Goal: Task Accomplishment & Management: Manage account settings

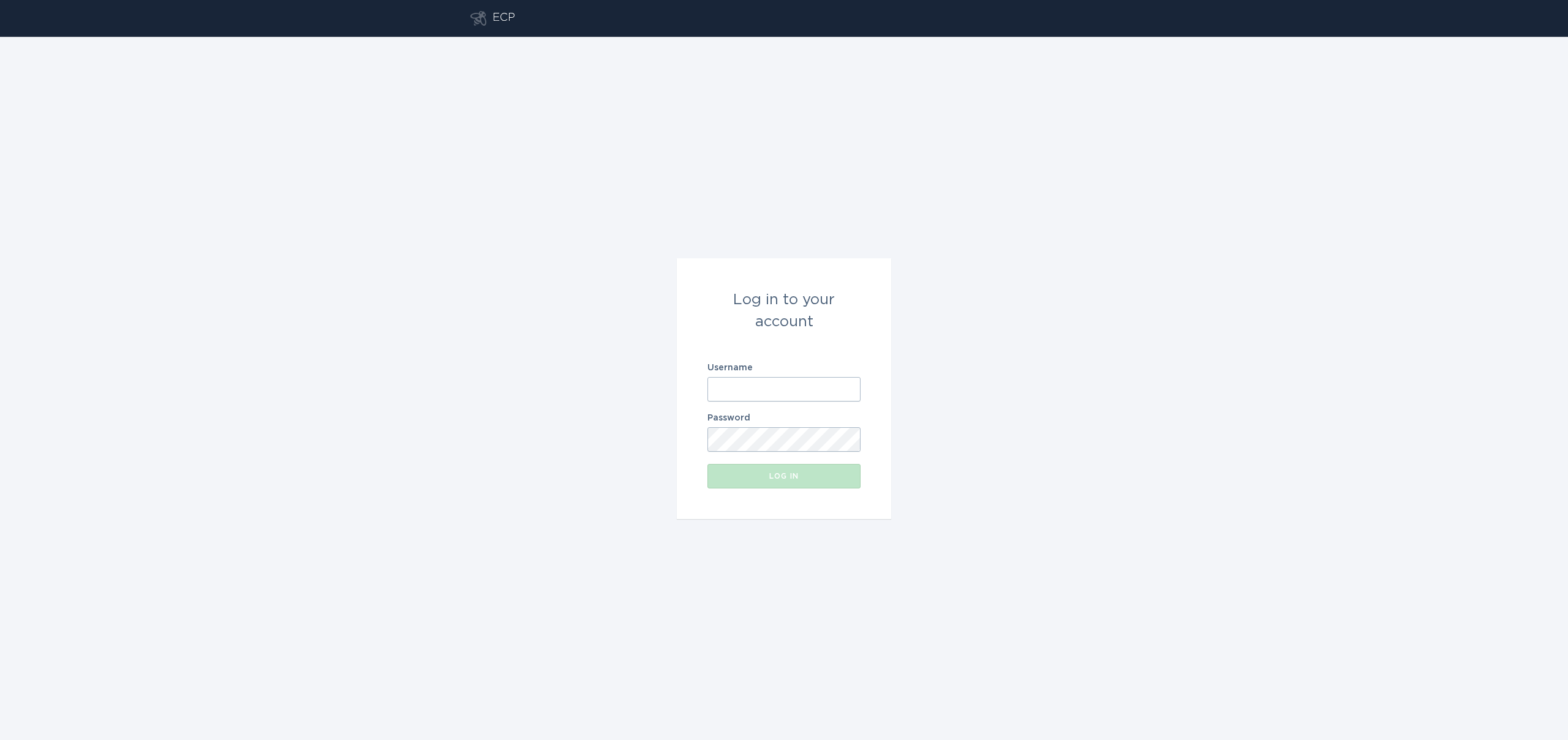
click at [734, 388] on input "Username" at bounding box center [784, 390] width 153 height 25
paste input "[EMAIL_ADDRESS][DOMAIN_NAME]"
type input "[EMAIL_ADDRESS][DOMAIN_NAME]"
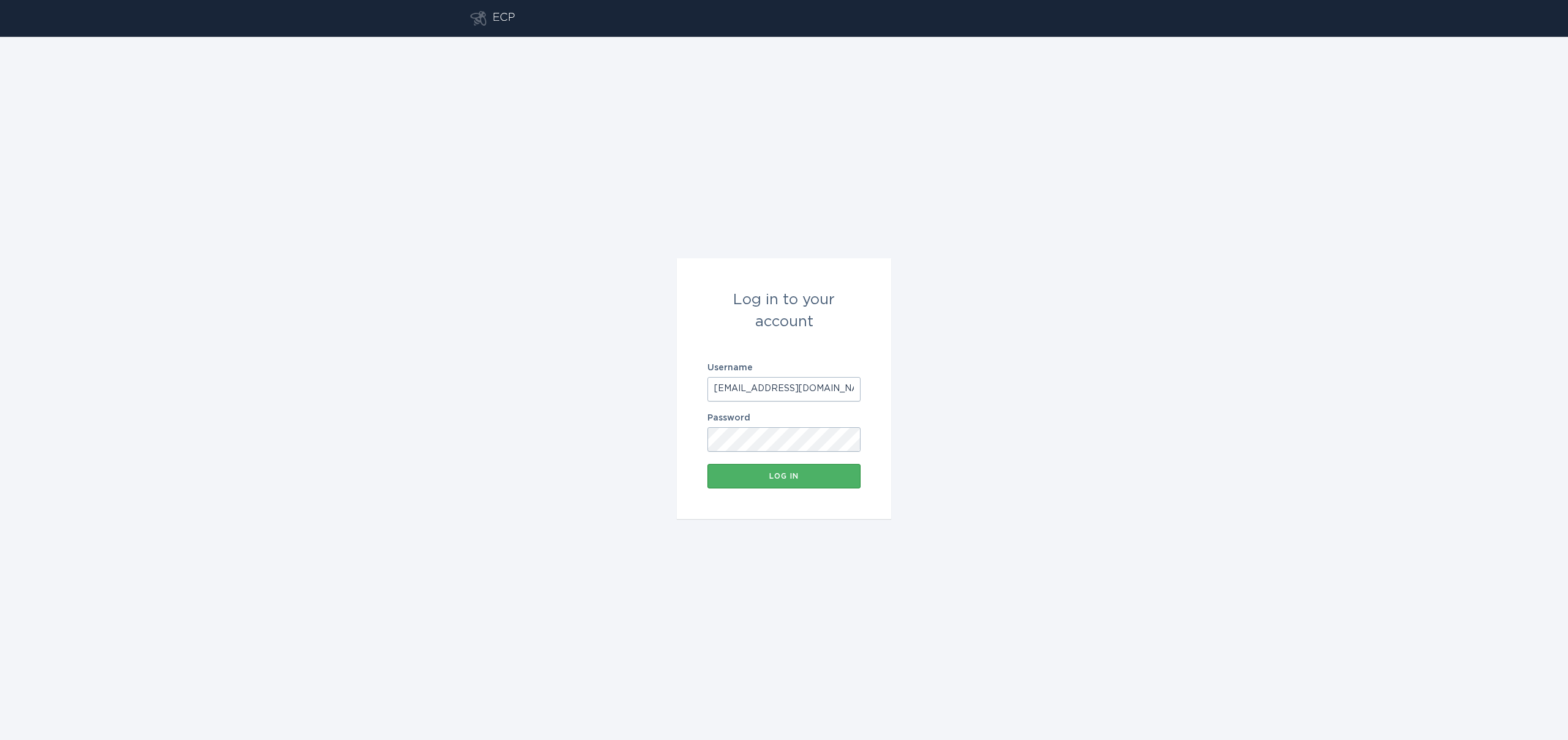
click at [760, 479] on div "Log in" at bounding box center [784, 477] width 141 height 8
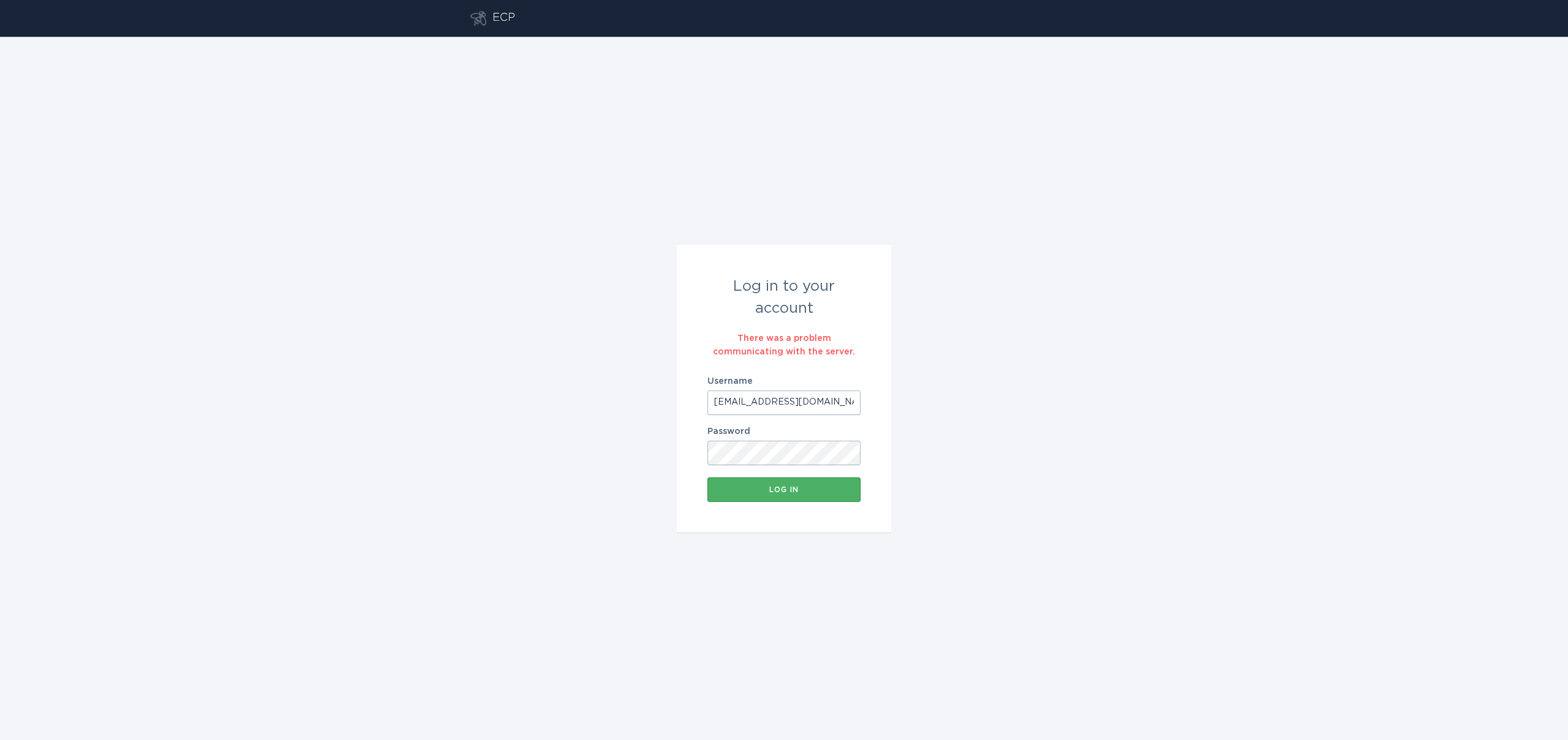
click at [763, 486] on div "Log in" at bounding box center [784, 490] width 141 height 8
click at [768, 400] on input "[EMAIL_ADDRESS][DOMAIN_NAME]" at bounding box center [784, 403] width 153 height 25
paste input "[EMAIL_ADDRESS][DOMAIN_NAME]"
type input "[EMAIL_ADDRESS][DOMAIN_NAME]"
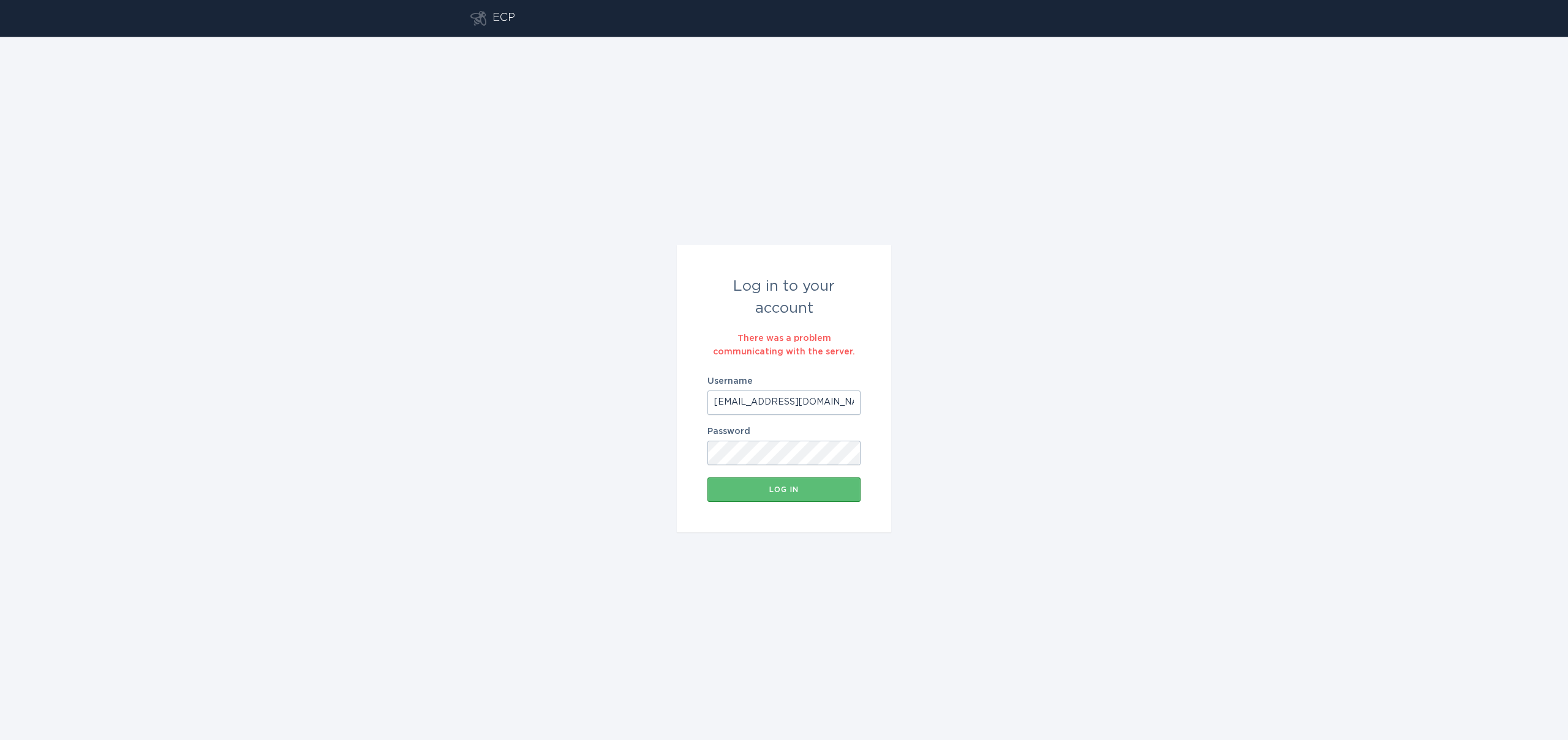
scroll to position [0, 8]
click at [743, 491] on div "Log in" at bounding box center [784, 490] width 141 height 8
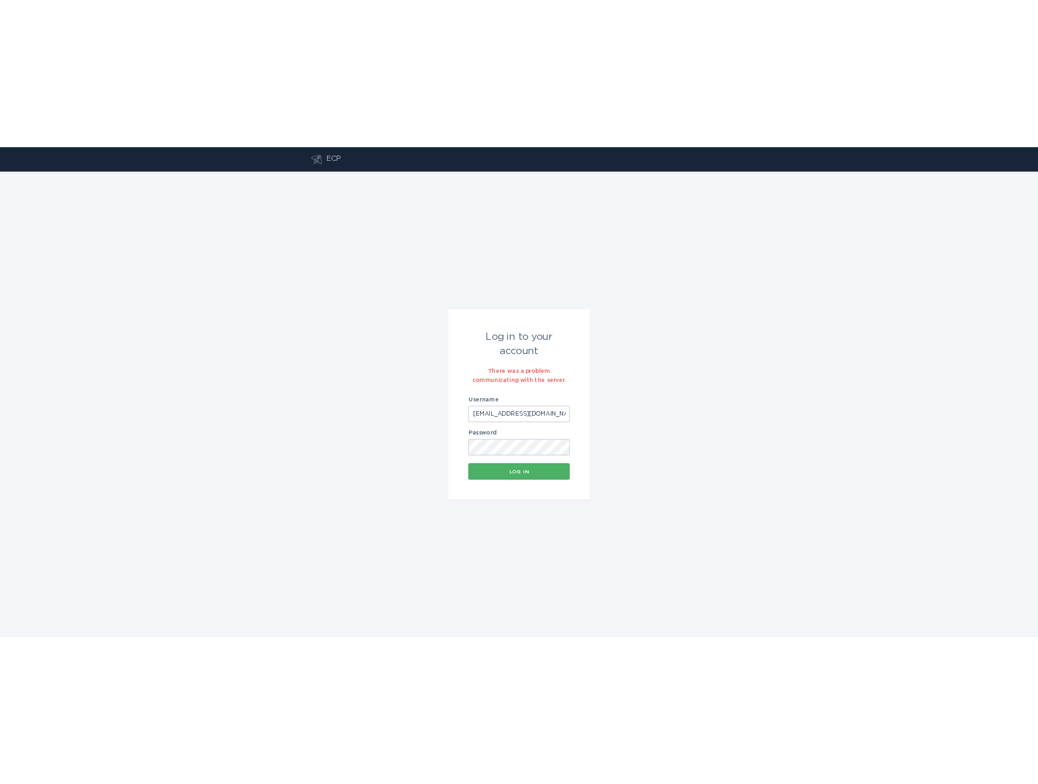
scroll to position [0, 0]
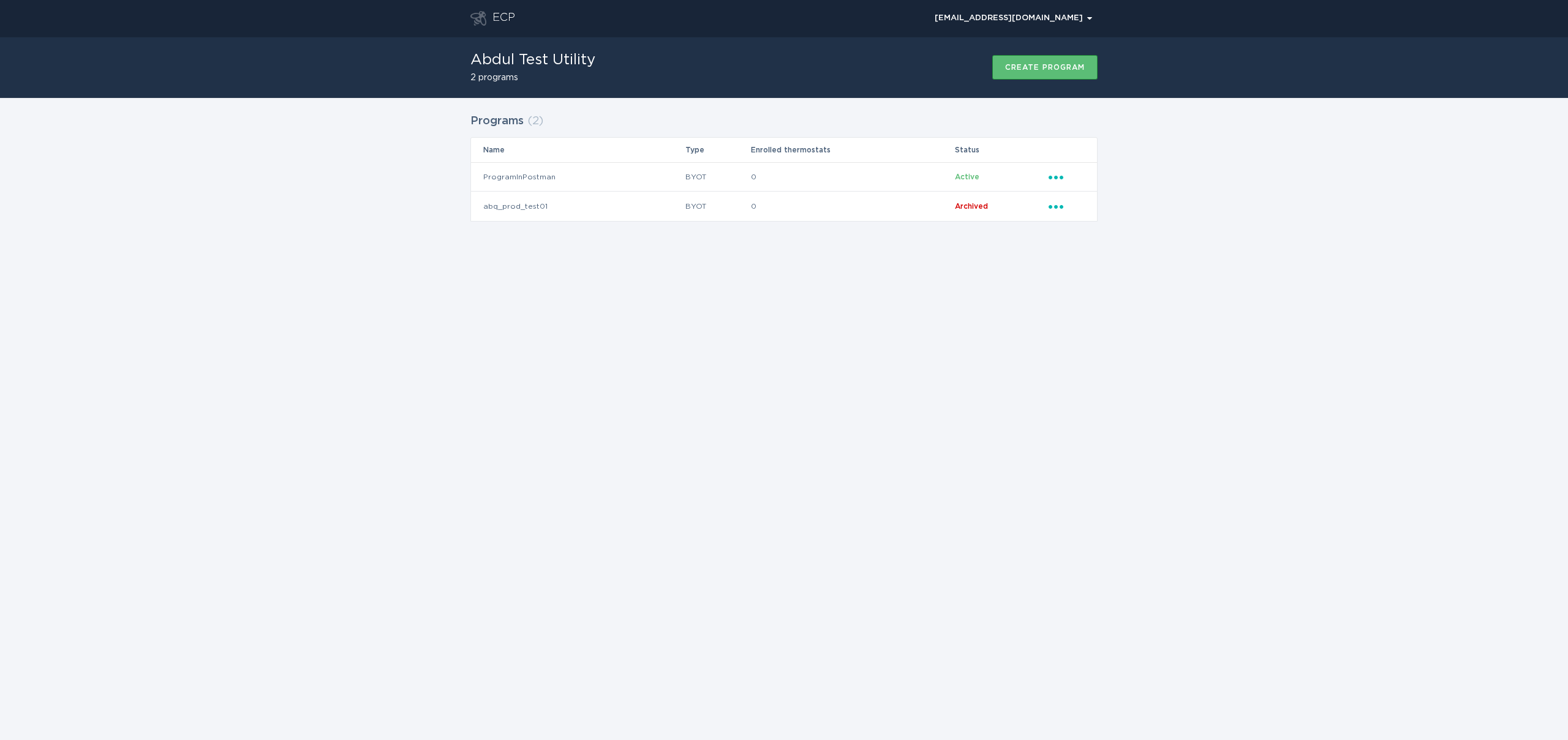
click at [543, 66] on h1 "Abdul Test Utility" at bounding box center [532, 60] width 125 height 15
click at [1018, 15] on div "[EMAIL_ADDRESS][DOMAIN_NAME] Chevron" at bounding box center [1013, 19] width 158 height 8
click at [725, 57] on div "Abdul Test Utility 2 programs Create program" at bounding box center [784, 67] width 627 height 61
click at [524, 48] on div "Abdul Test Utility 2 programs Create program" at bounding box center [784, 67] width 627 height 61
click at [493, 13] on div "ECP" at bounding box center [504, 19] width 23 height 15
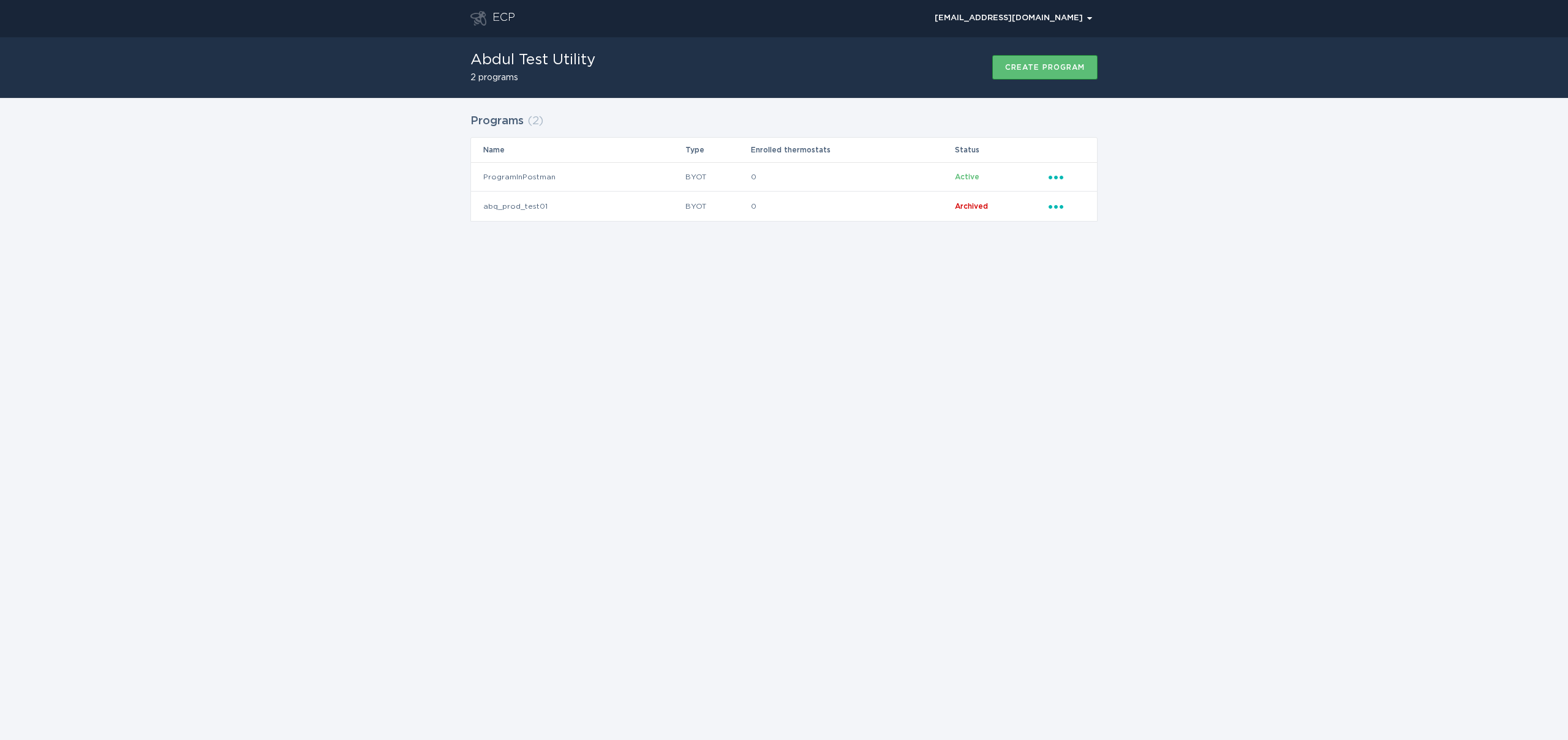
click at [481, 19] on icon "Go to dashboard" at bounding box center [478, 19] width 16 height 15
click at [586, 174] on td "ProgramInPostman" at bounding box center [578, 177] width 213 height 29
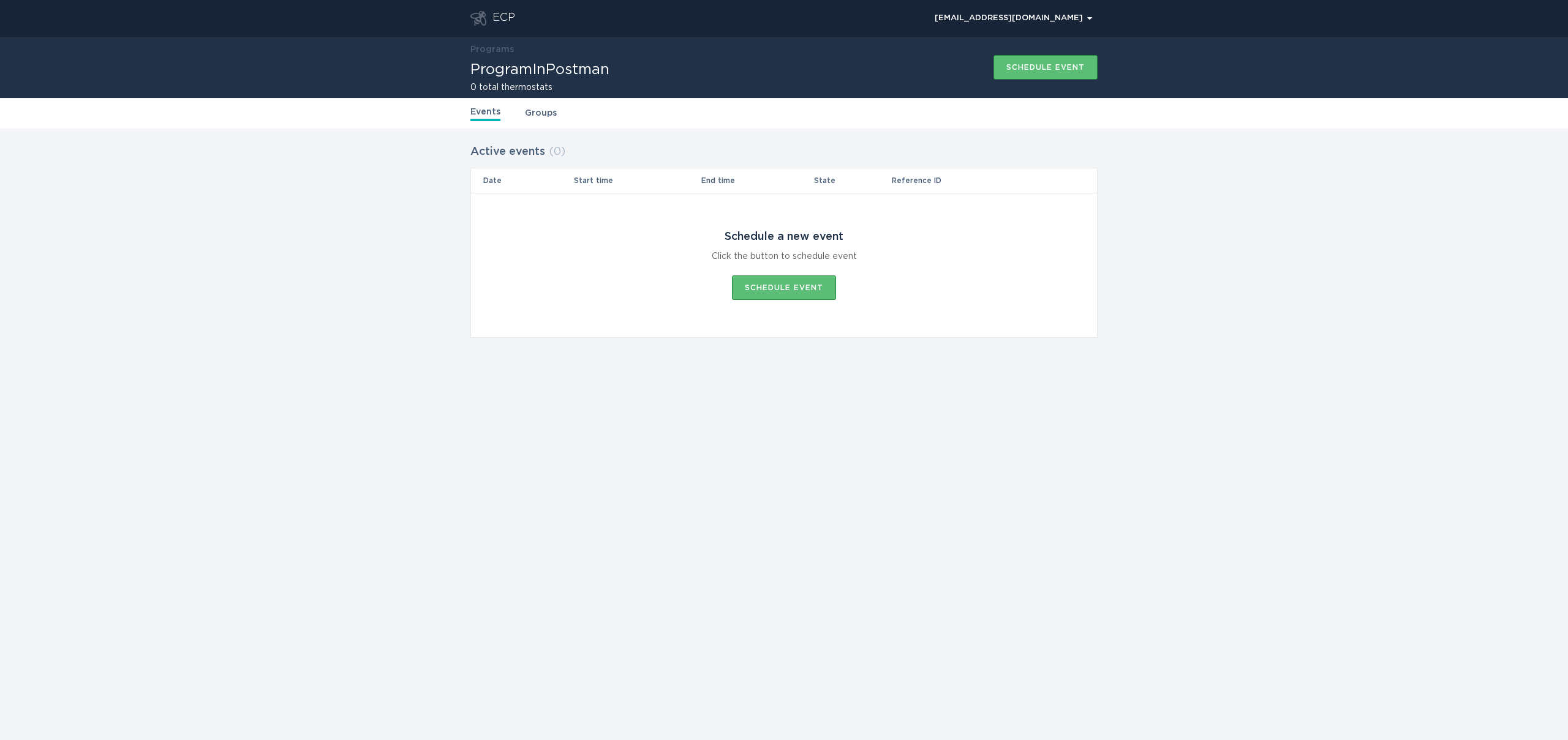
click at [496, 56] on div "Programs" at bounding box center [539, 49] width 139 height 13
click at [496, 52] on link "Programs" at bounding box center [492, 49] width 43 height 8
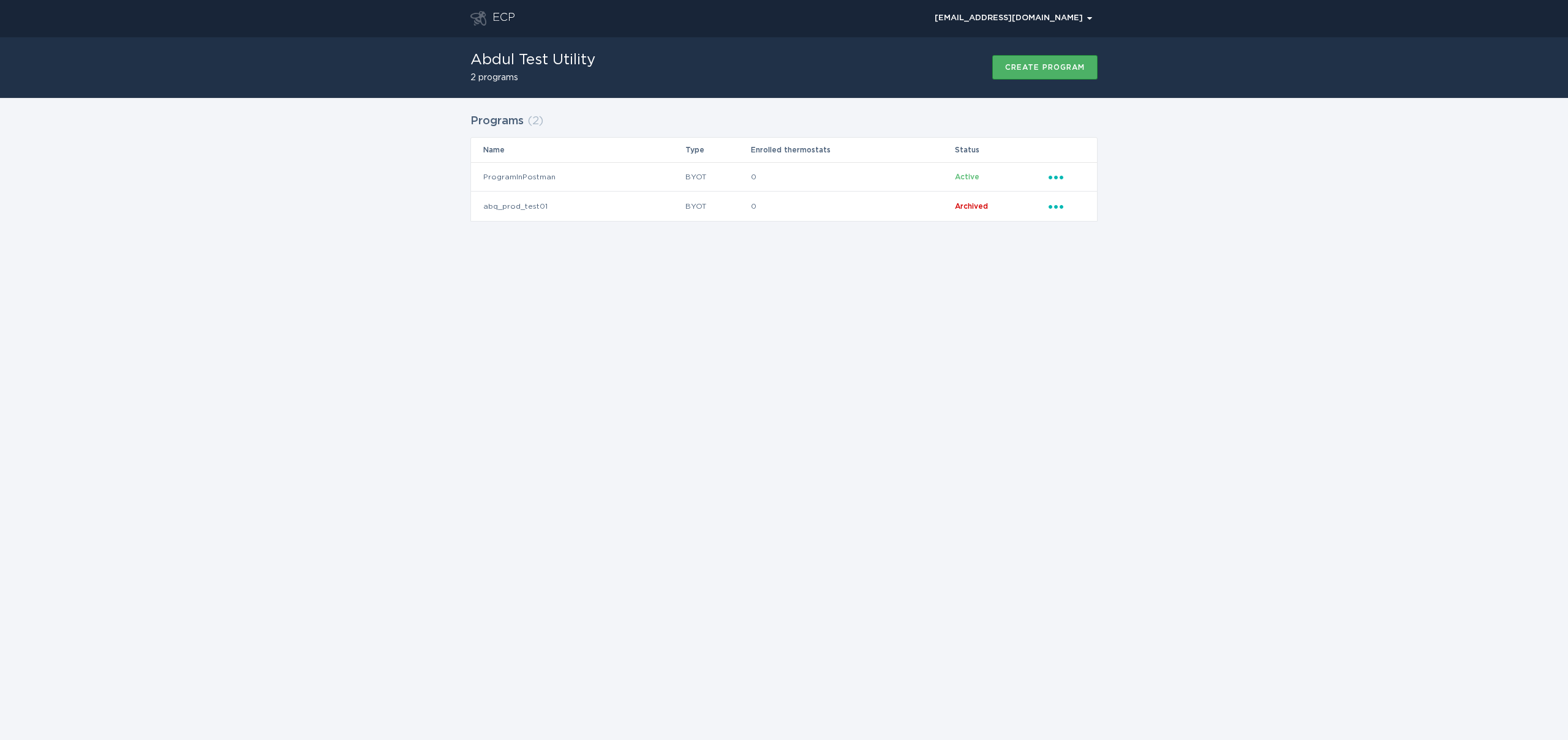
click at [1027, 68] on div "Create program" at bounding box center [1045, 67] width 79 height 8
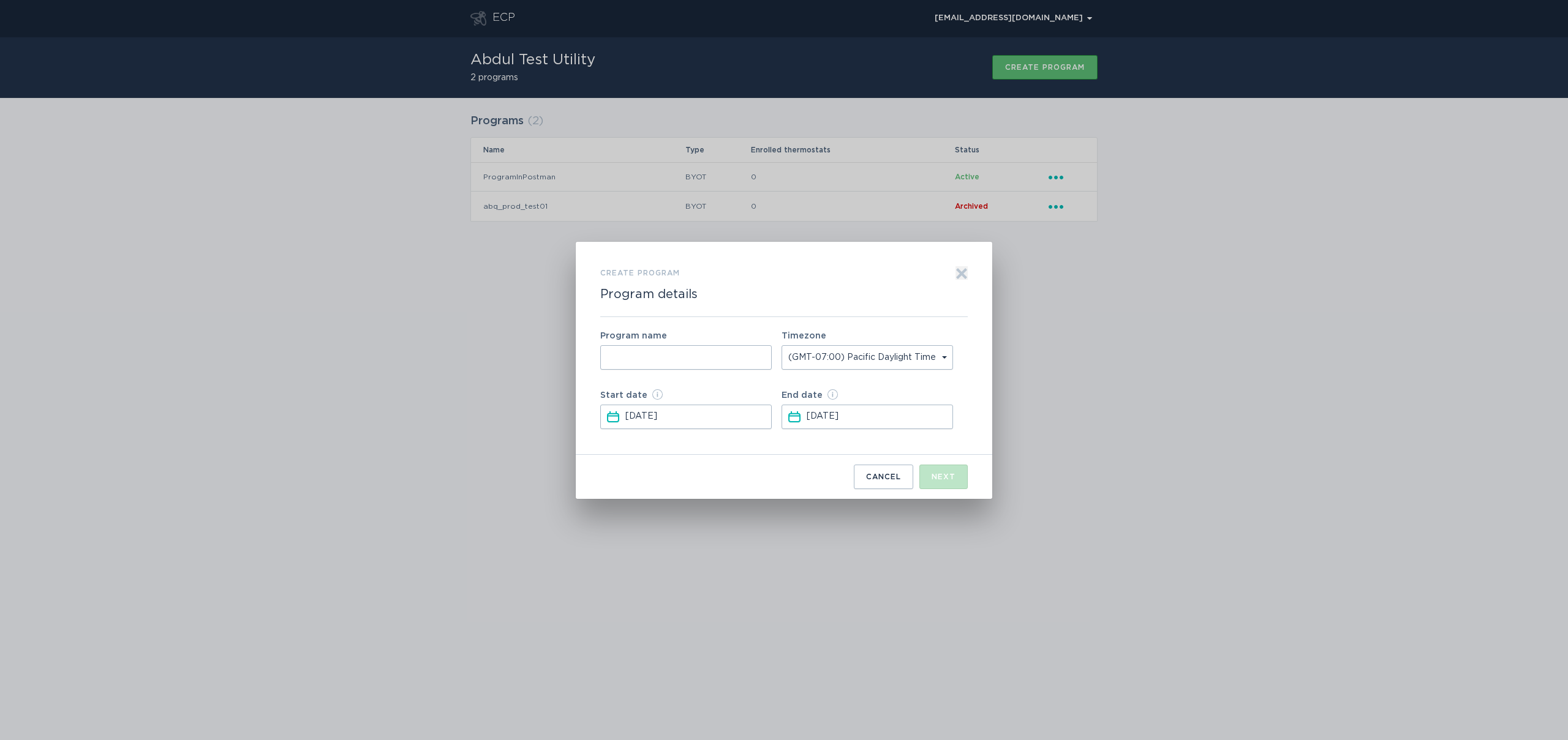
click at [963, 273] on icon "Exit" at bounding box center [961, 273] width 12 height 12
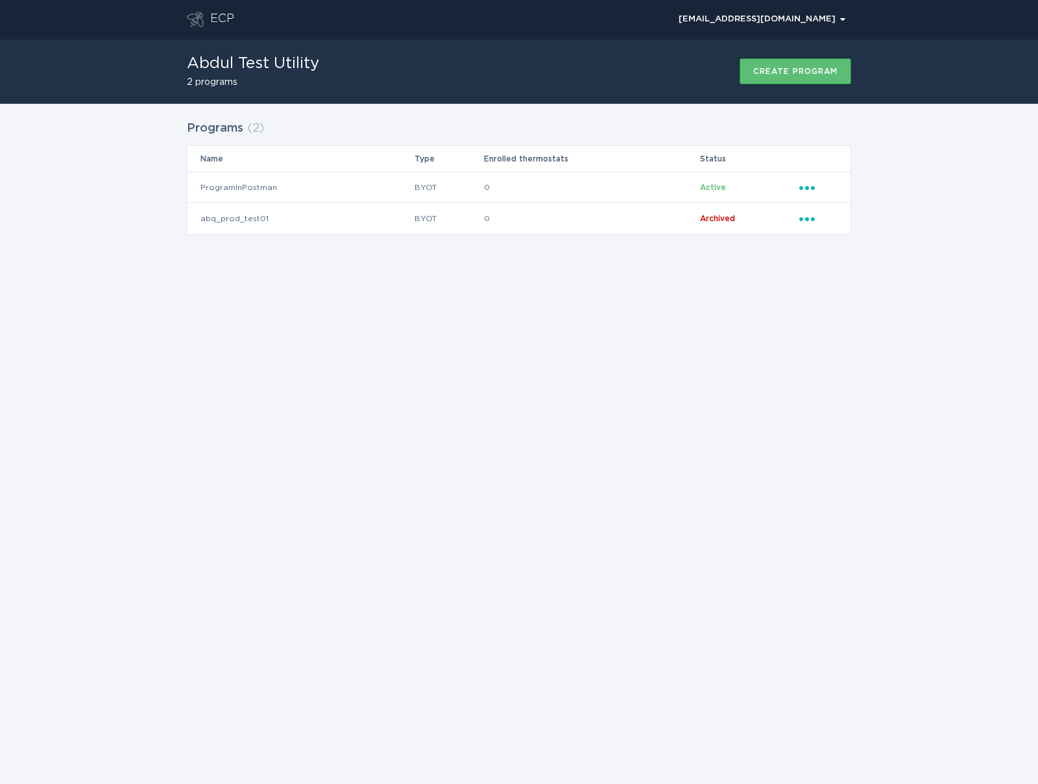
click at [232, 57] on h1 "Abdul Test Utility" at bounding box center [253, 64] width 132 height 16
click at [219, 26] on div "ECP" at bounding box center [222, 20] width 24 height 16
click at [814, 21] on div "[EMAIL_ADDRESS][DOMAIN_NAME] Chevron" at bounding box center [762, 20] width 167 height 8
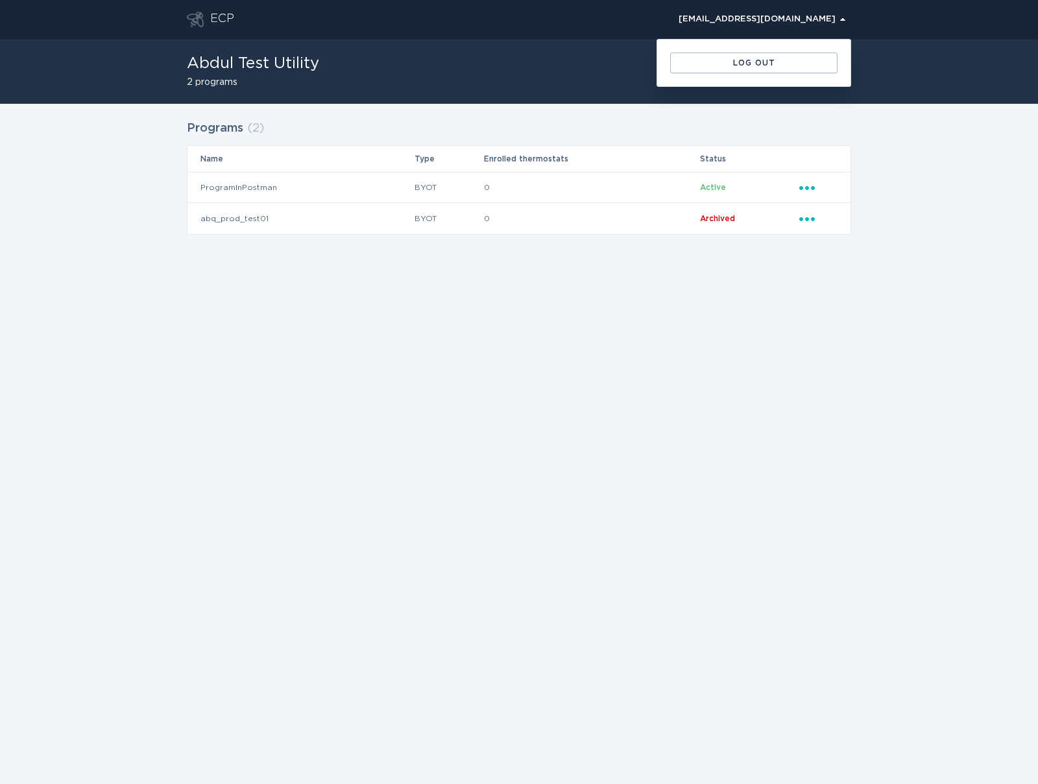
click at [416, 99] on div "Abdul Test Utility 2 programs Create program" at bounding box center [519, 71] width 664 height 65
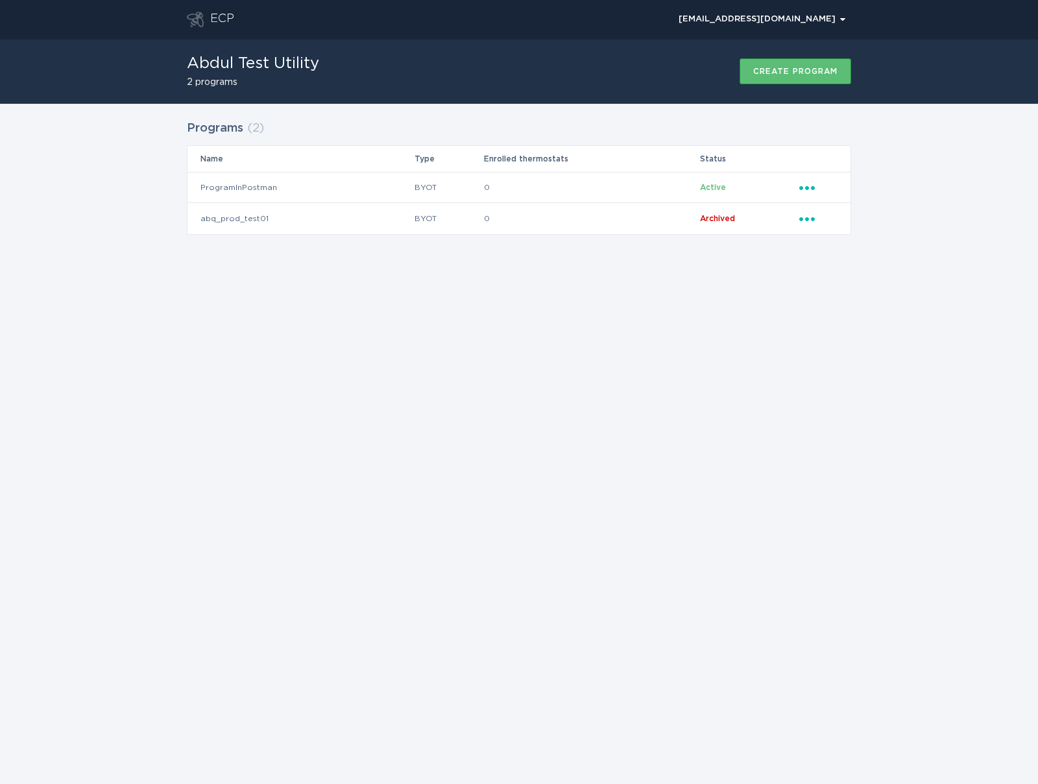
click at [254, 65] on h1 "Abdul Test Utility" at bounding box center [253, 64] width 132 height 16
click at [222, 7] on header "ECP crystal-utility@ecobeetest.com Chevron" at bounding box center [519, 19] width 664 height 39
click at [820, 23] on div "[EMAIL_ADDRESS][DOMAIN_NAME] Chevron" at bounding box center [762, 20] width 167 height 8
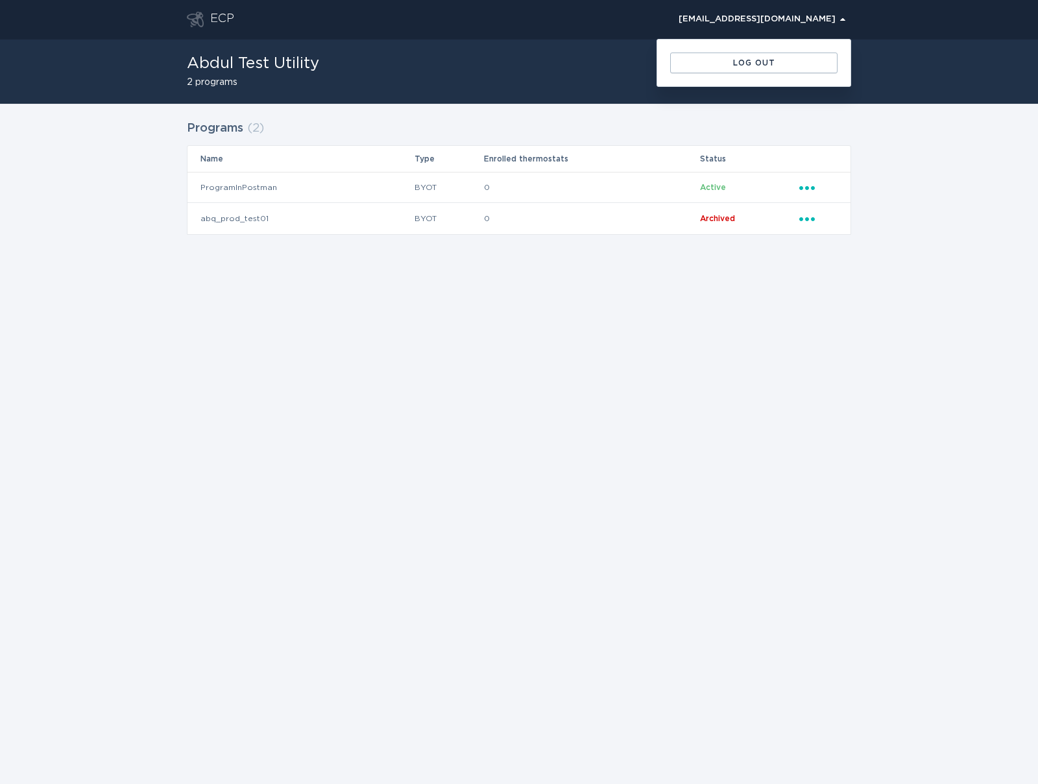
click at [737, 368] on div "ECP crystal-utility@ecobeetest.com Chevron Log out Abdul Test Utility 2 program…" at bounding box center [519, 392] width 1038 height 784
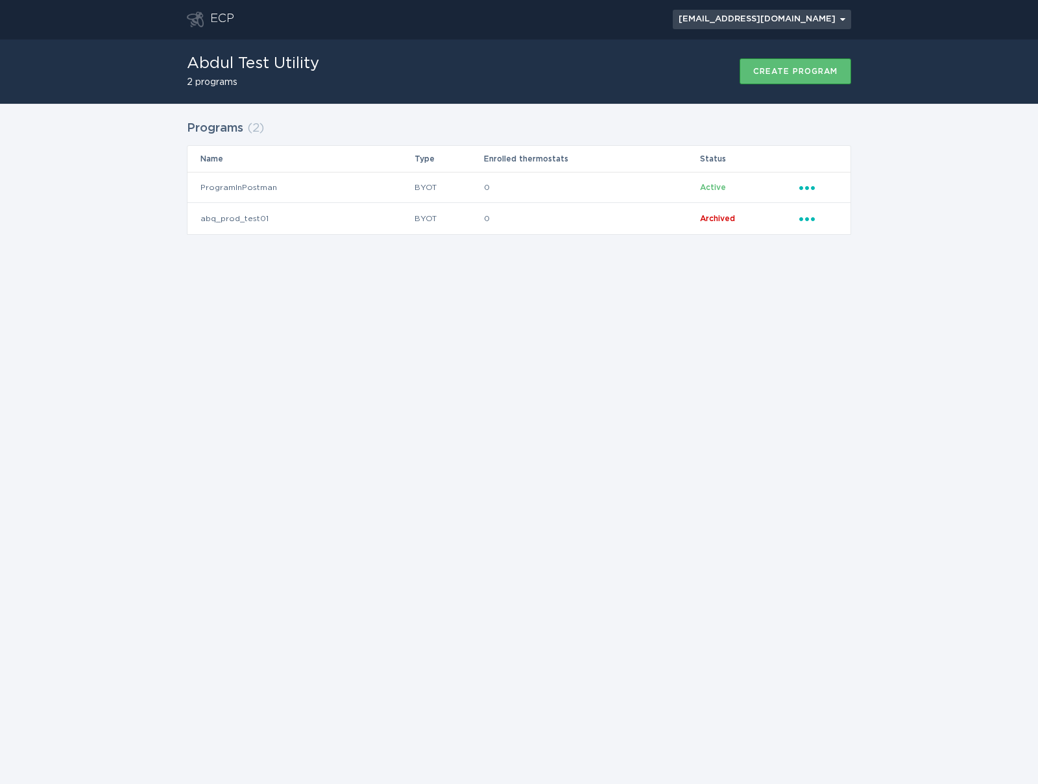
click at [810, 16] on div "[EMAIL_ADDRESS][DOMAIN_NAME] Chevron" at bounding box center [762, 20] width 167 height 8
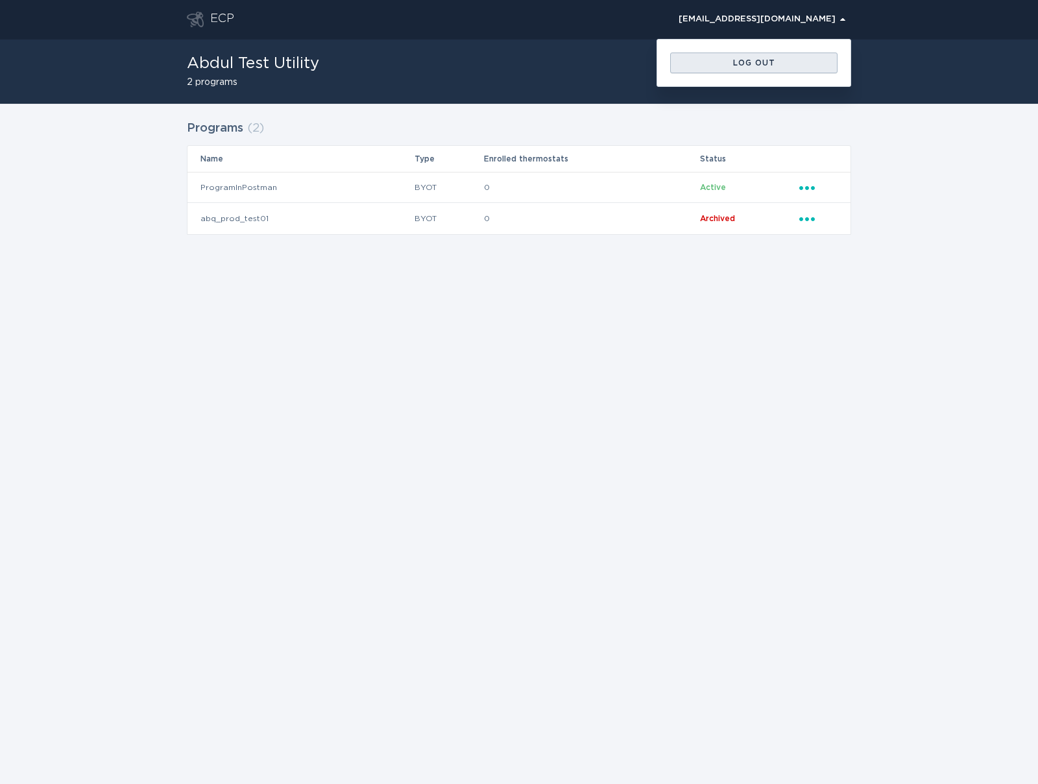
click at [792, 64] on div "Log out" at bounding box center [754, 63] width 154 height 8
